Goal: Information Seeking & Learning: Learn about a topic

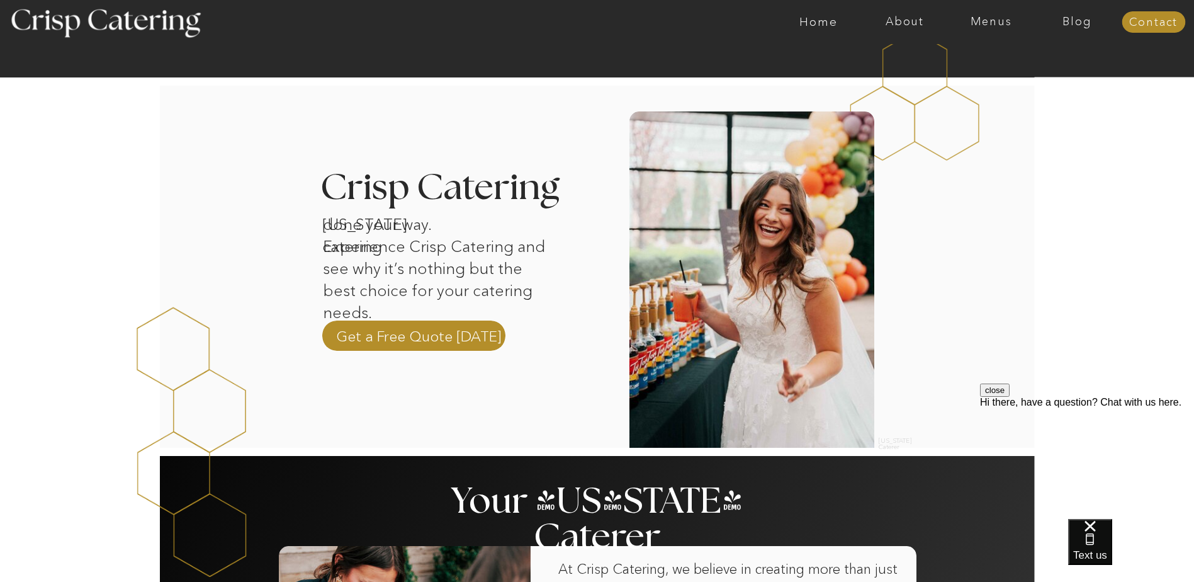
scroll to position [315, 0]
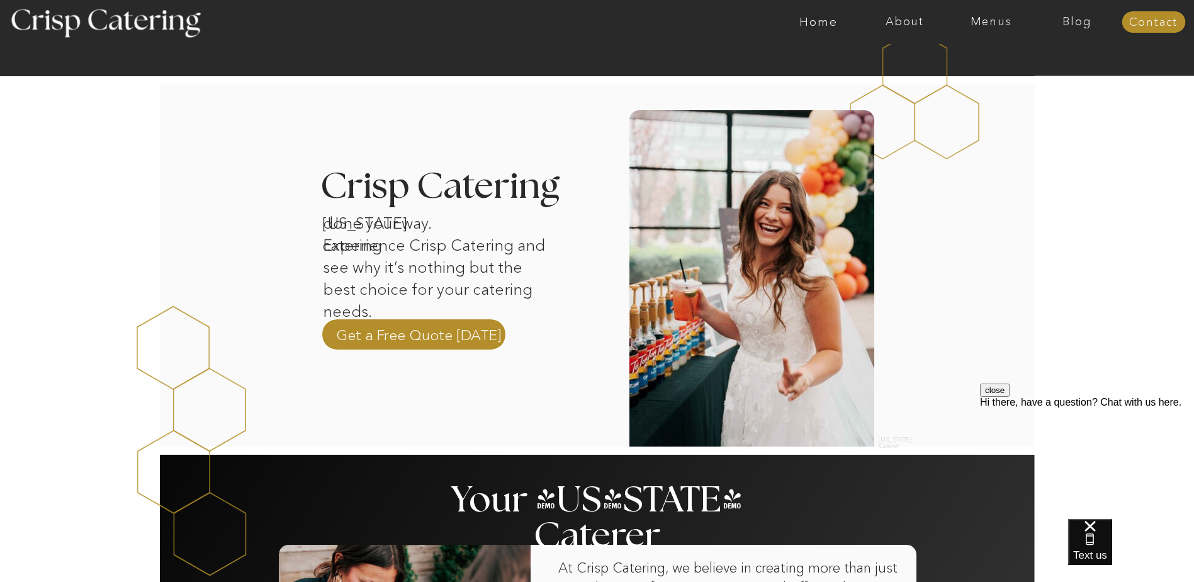
click at [902, 18] on nav "About" at bounding box center [905, 22] width 86 height 13
click at [908, 58] on nav "About Crisp" at bounding box center [909, 58] width 72 height 12
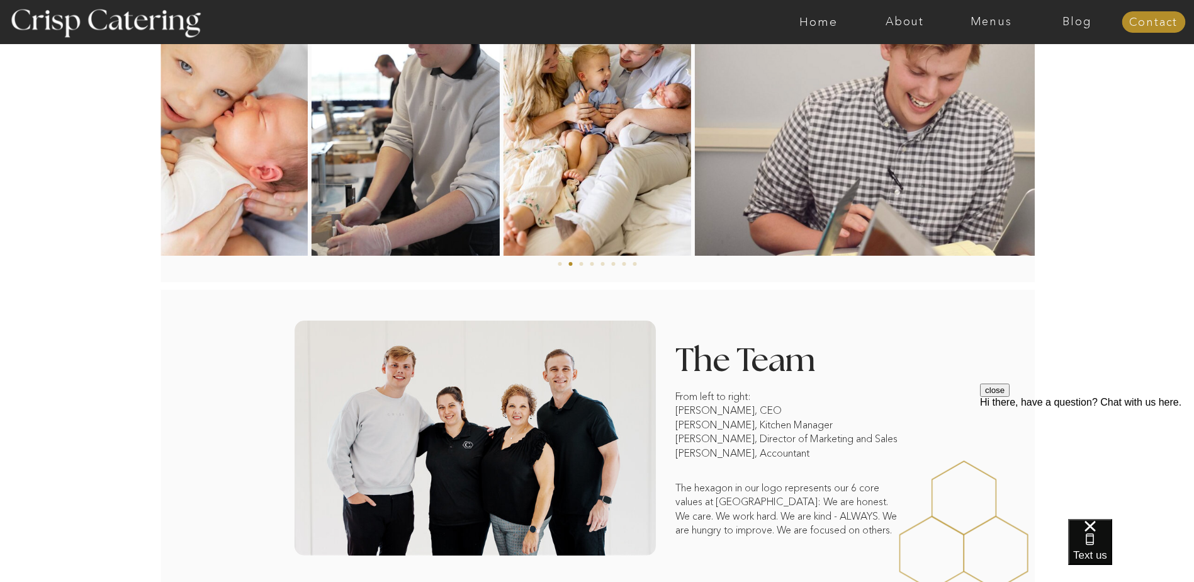
scroll to position [870, 0]
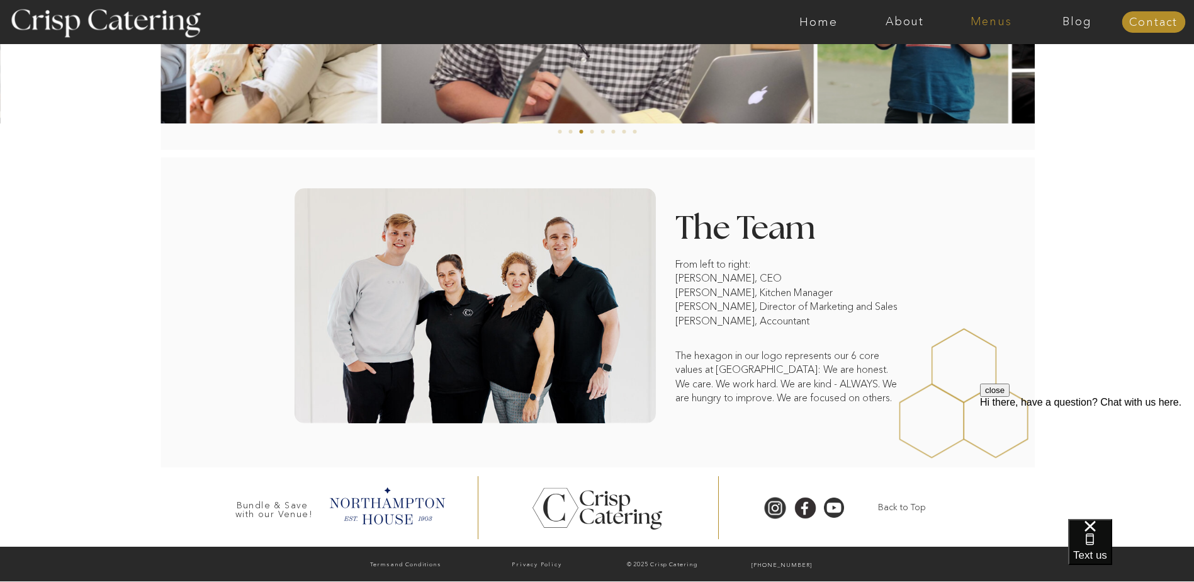
click at [992, 20] on nav "Menus" at bounding box center [991, 22] width 86 height 13
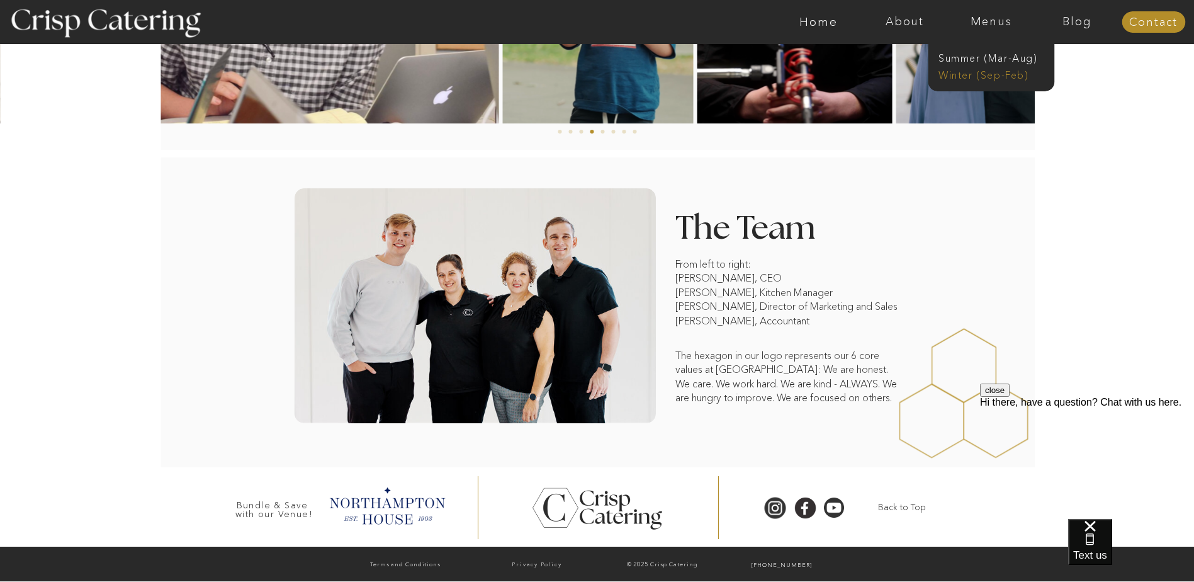
click at [967, 72] on nav "Winter (Sep-Feb)" at bounding box center [990, 74] width 103 height 12
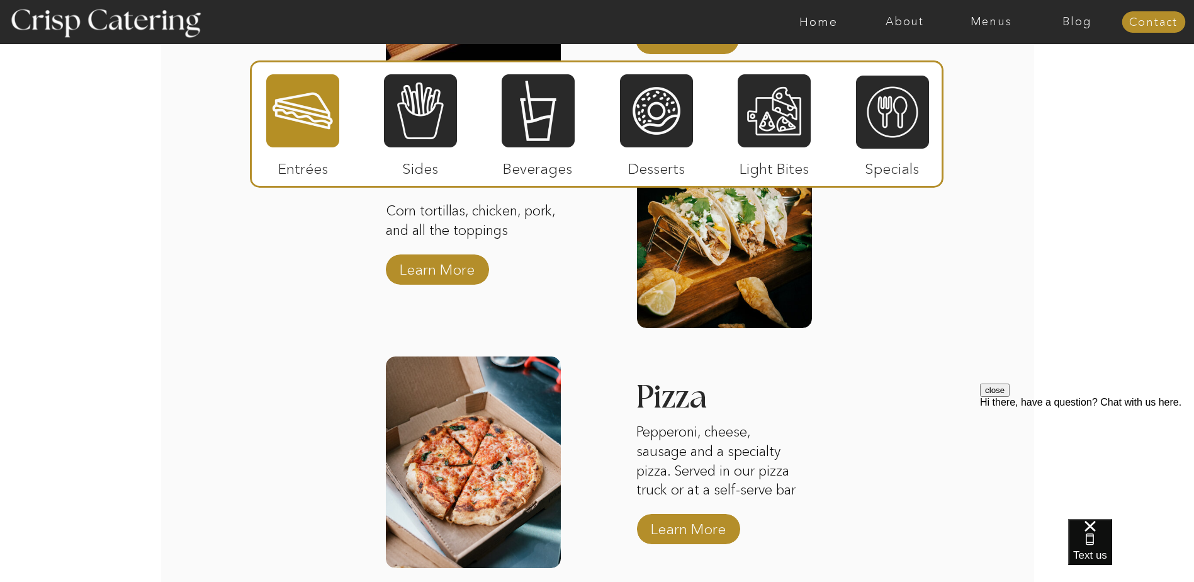
scroll to position [1763, 0]
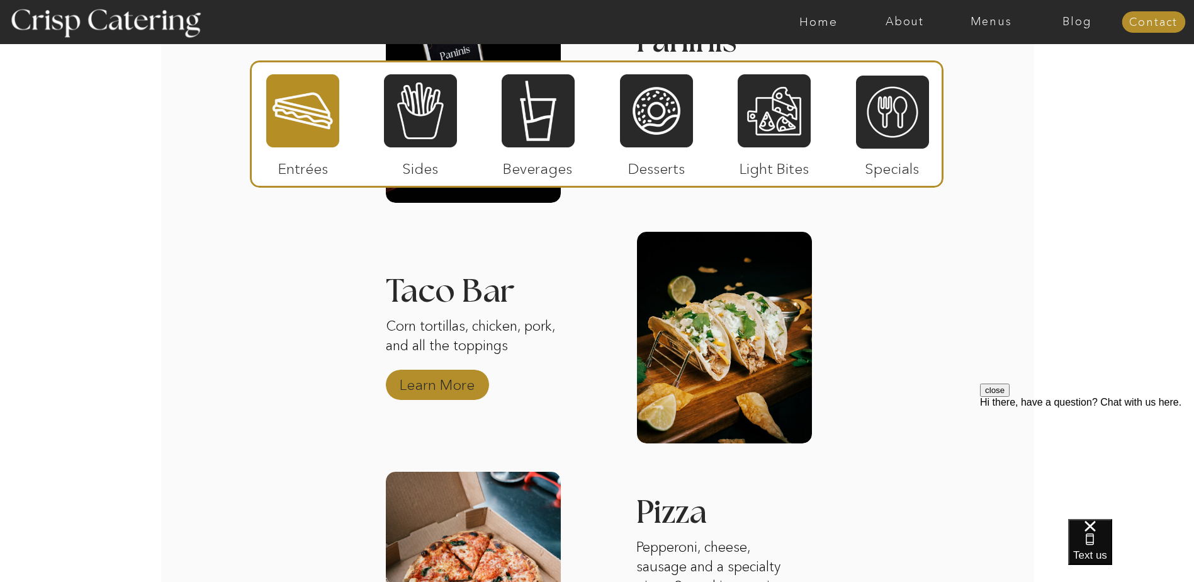
click at [447, 388] on p "Learn More" at bounding box center [437, 381] width 84 height 37
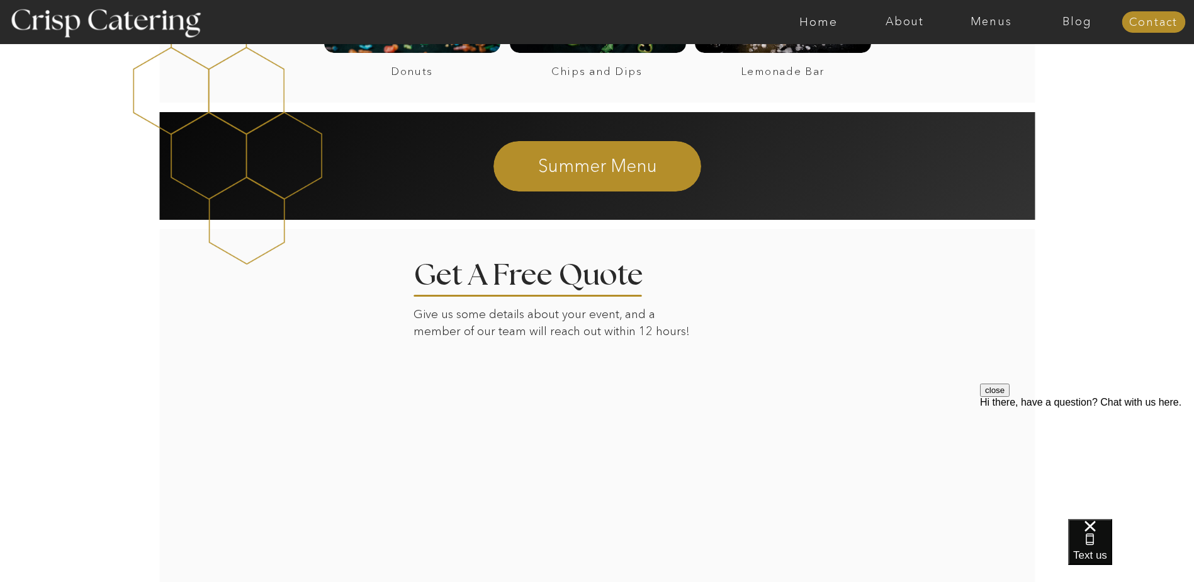
scroll to position [1196, 0]
